Goal: Task Accomplishment & Management: Use online tool/utility

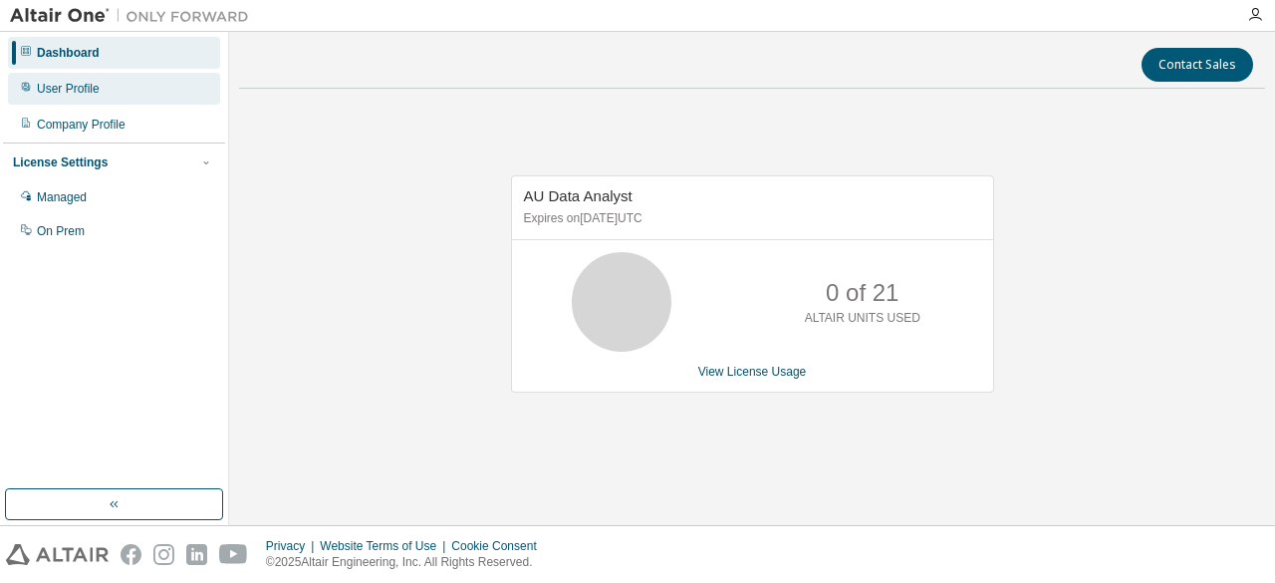
click at [82, 91] on div "User Profile" at bounding box center [68, 89] width 63 height 16
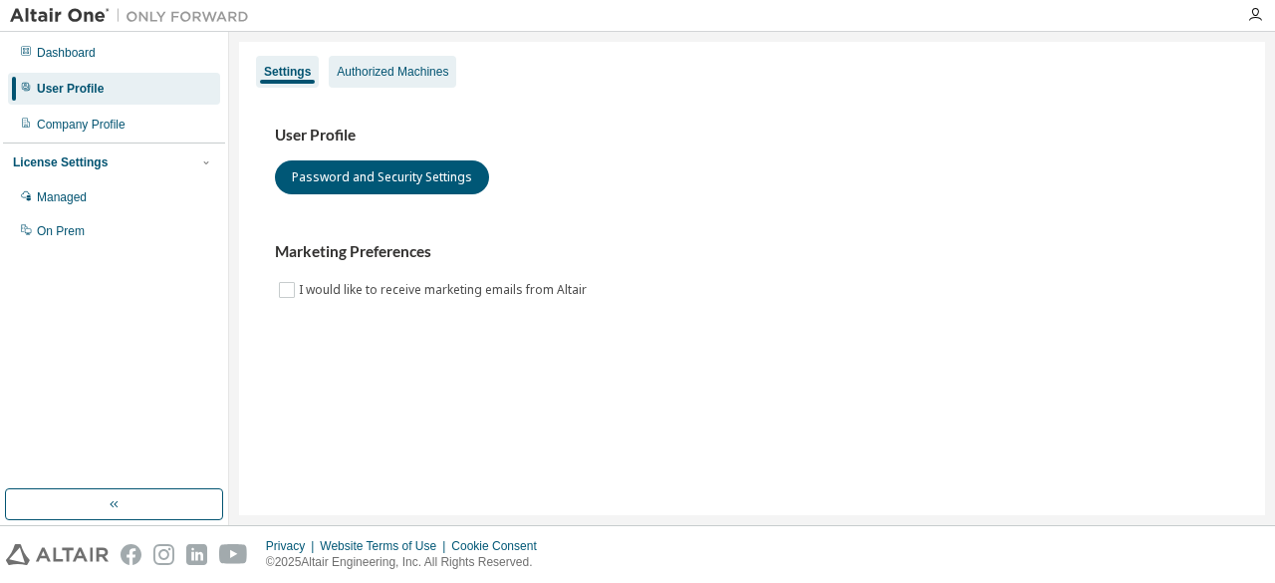
click at [389, 85] on div "Authorized Machines" at bounding box center [393, 72] width 128 height 32
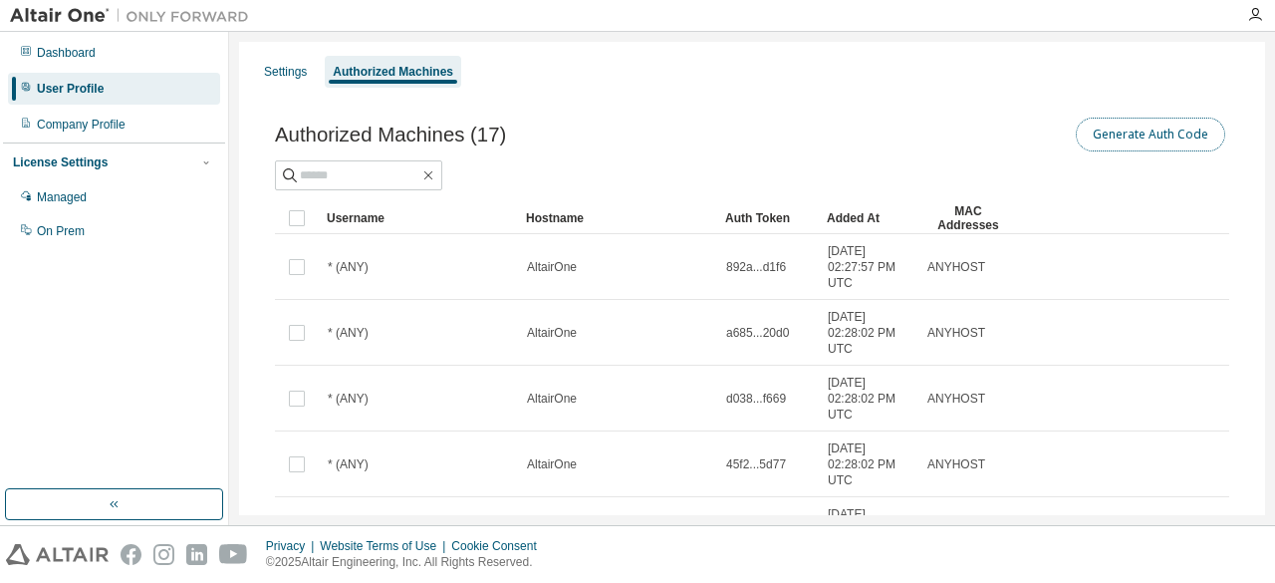
click at [1126, 133] on button "Generate Auth Code" at bounding box center [1150, 135] width 149 height 34
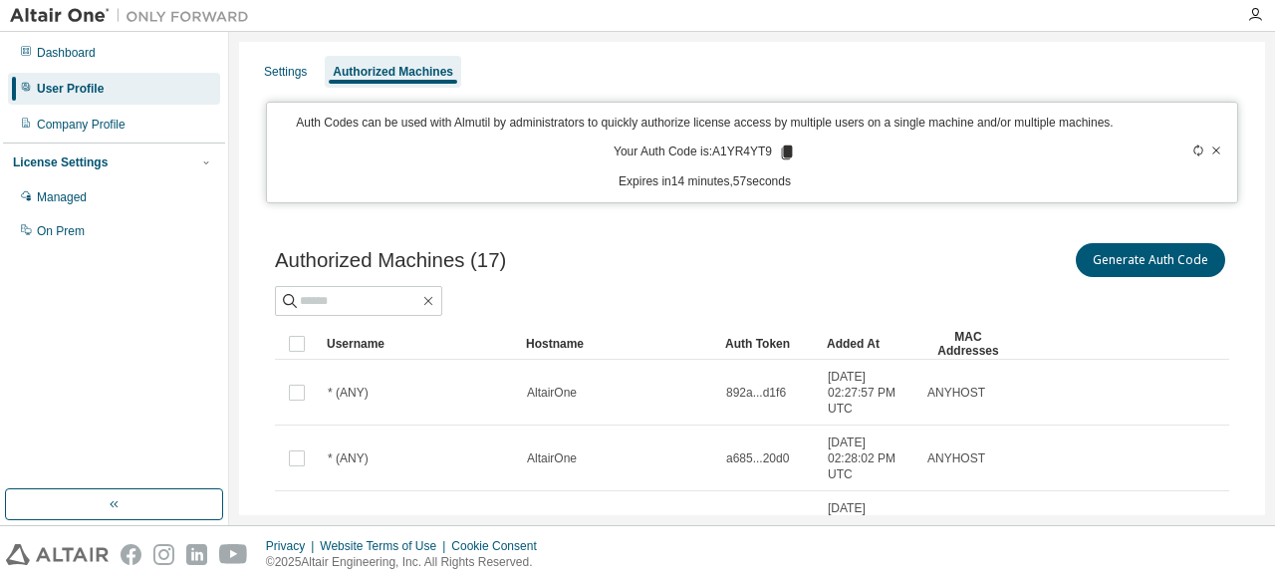
click at [782, 152] on icon at bounding box center [787, 152] width 11 height 14
click at [735, 149] on p "Your Auth Code is: A1YR4YT9" at bounding box center [705, 152] width 182 height 18
copy p "A1YR4YT9"
